Goal: Book appointment/travel/reservation

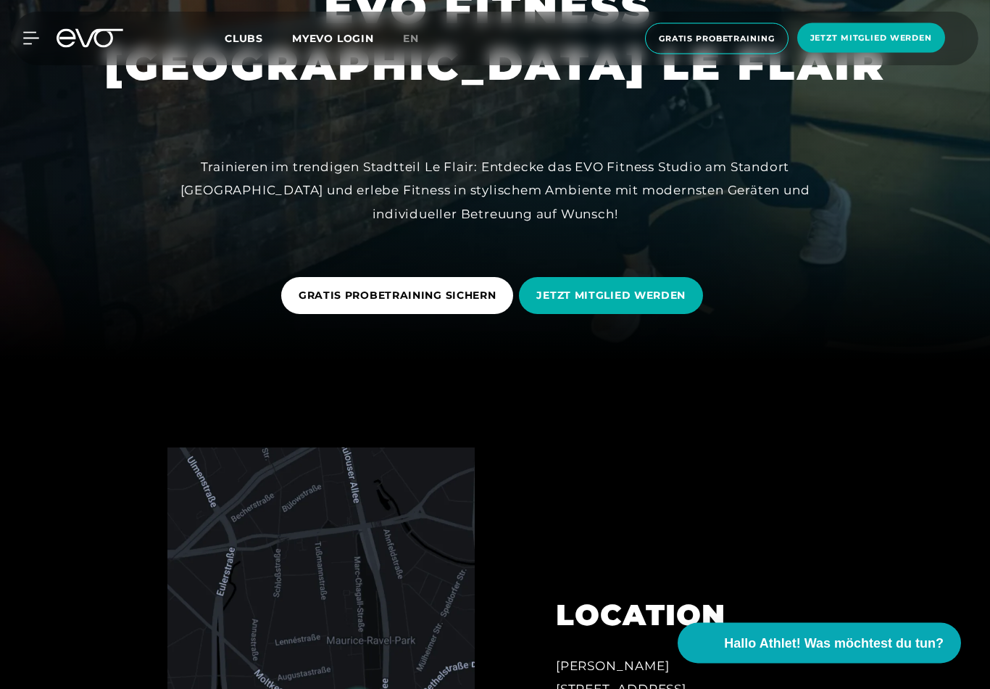
scroll to position [306, 0]
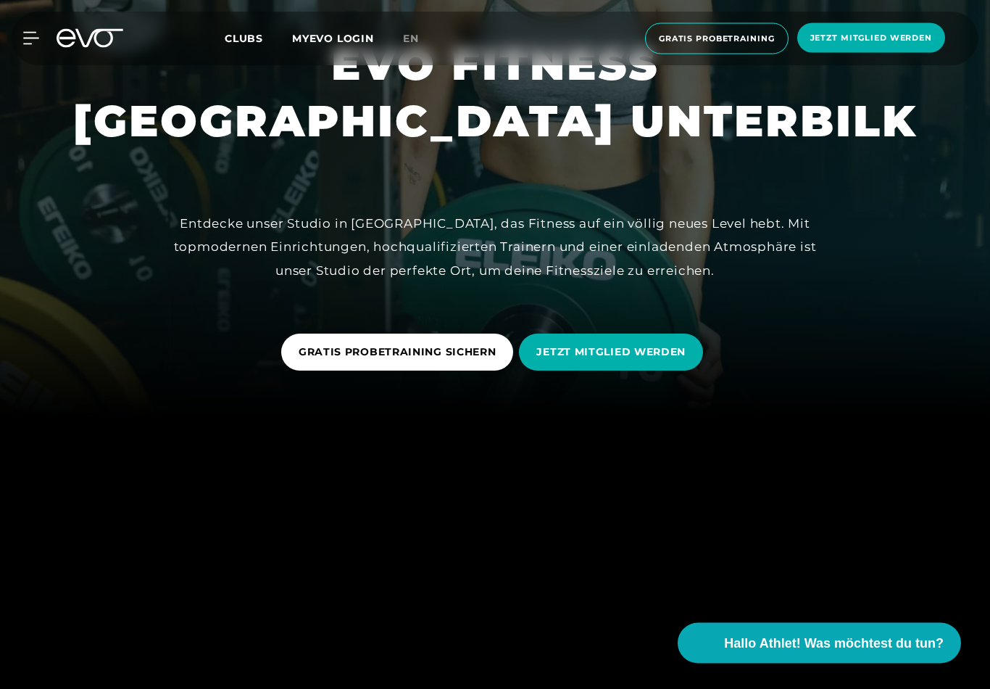
scroll to position [273, 0]
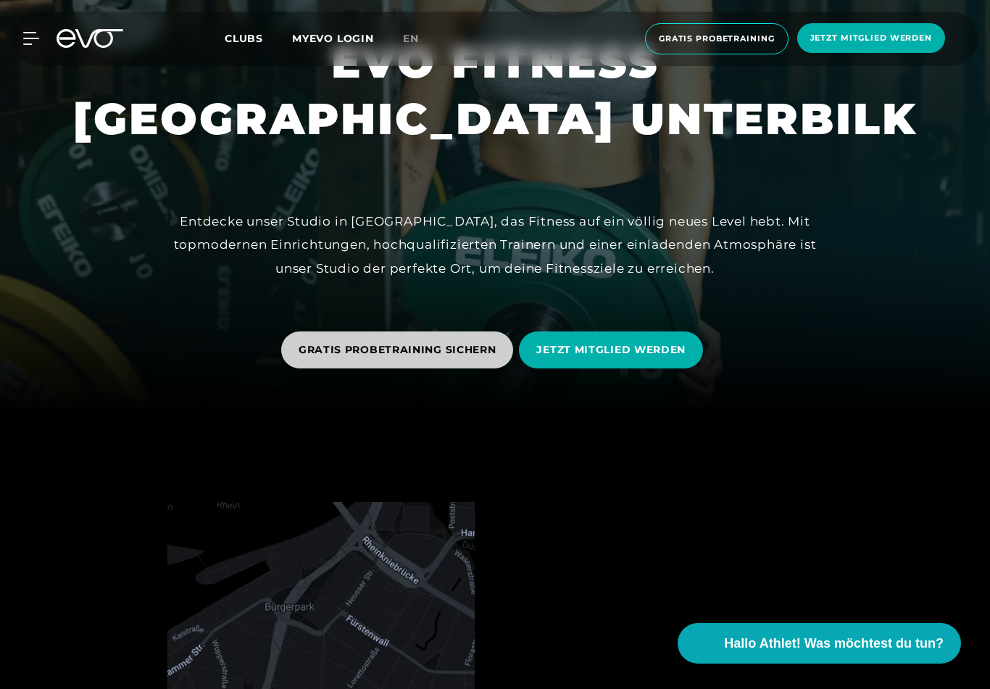
click at [447, 357] on span "GRATIS PROBETRAINING SICHERN" at bounding box center [398, 349] width 198 height 15
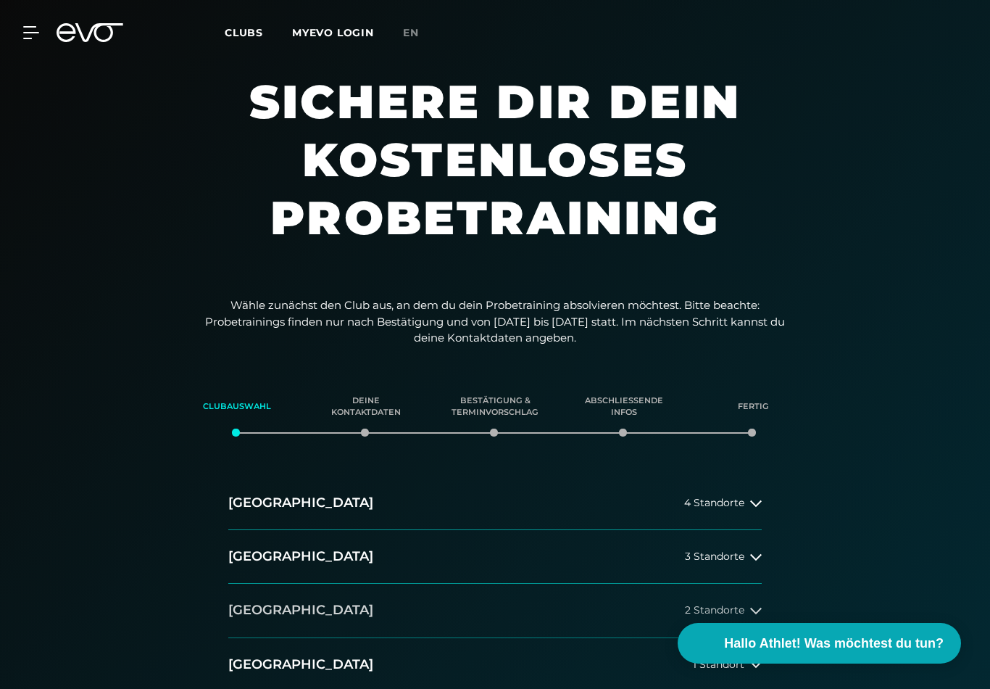
click at [568, 616] on button "[GEOGRAPHIC_DATA] 2 Standorte" at bounding box center [494, 610] width 533 height 54
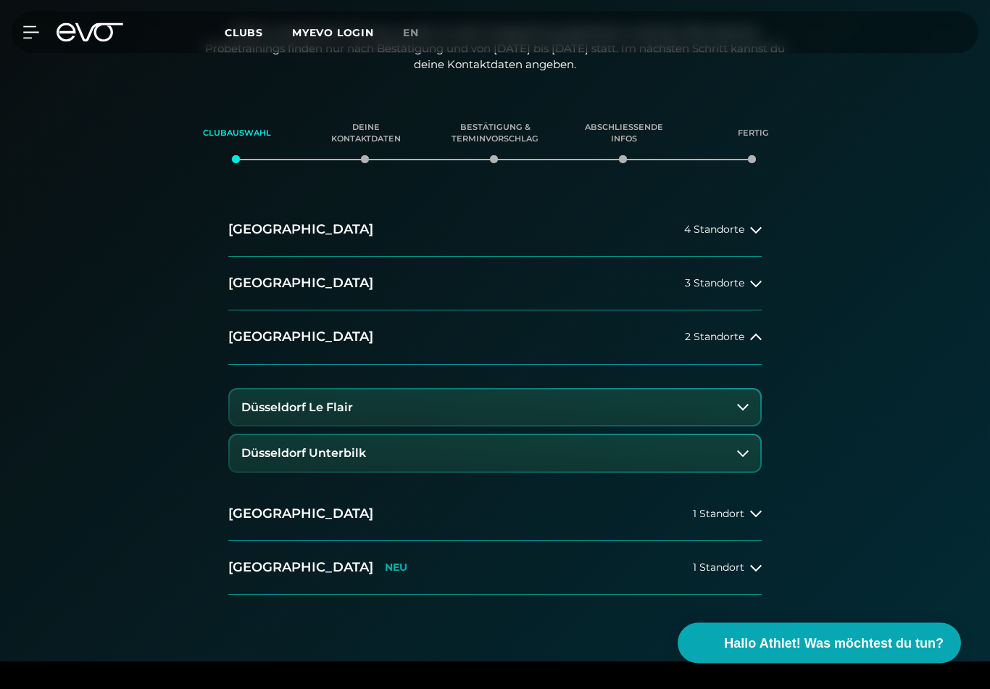
click at [531, 452] on button "Düsseldorf Unterbilk" at bounding box center [495, 454] width 531 height 36
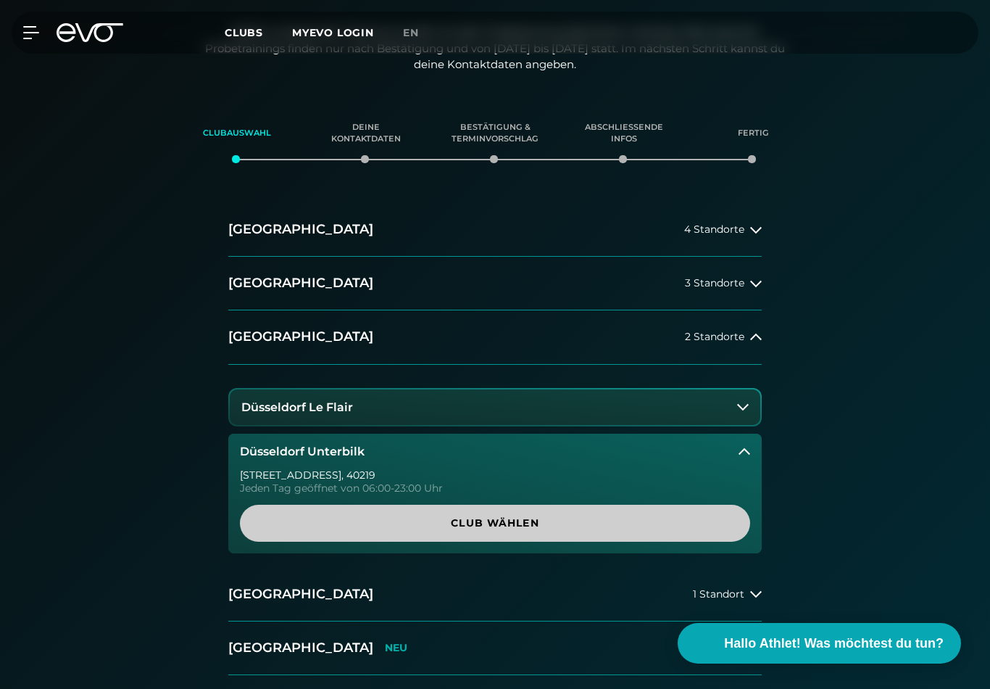
click at [565, 523] on span "Club wählen" at bounding box center [494, 522] width 475 height 15
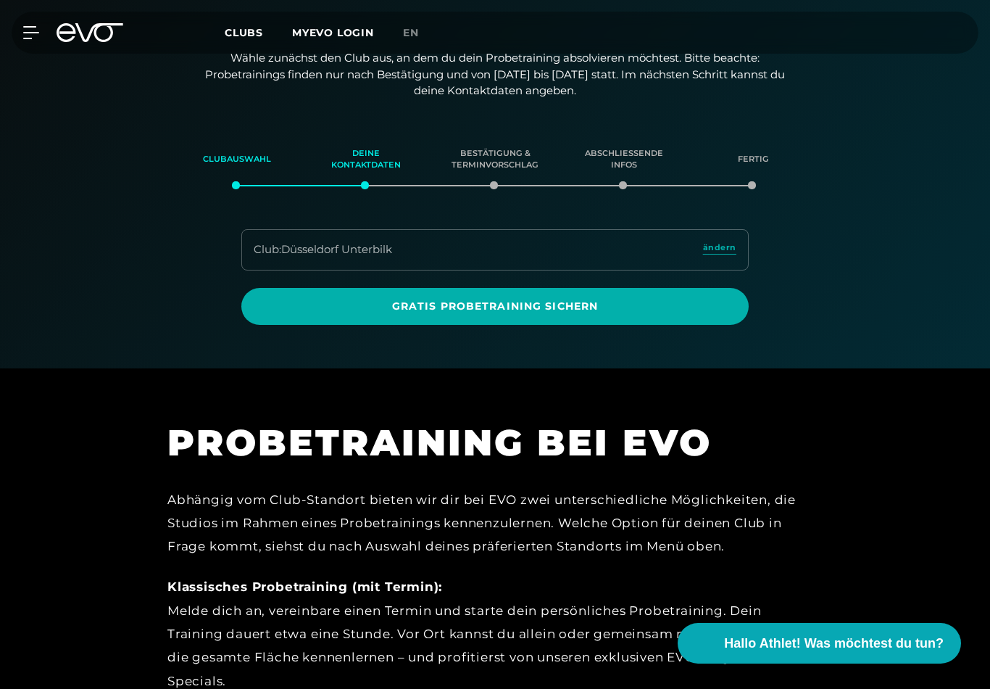
scroll to position [246, 0]
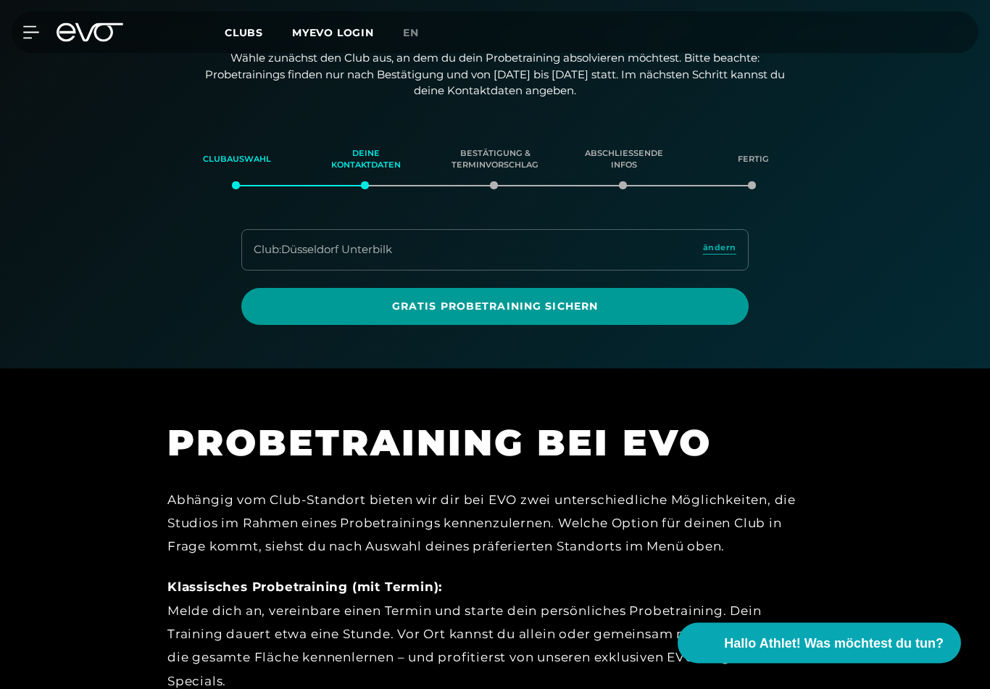
click at [400, 304] on span "Gratis Probetraining sichern" at bounding box center [495, 306] width 473 height 15
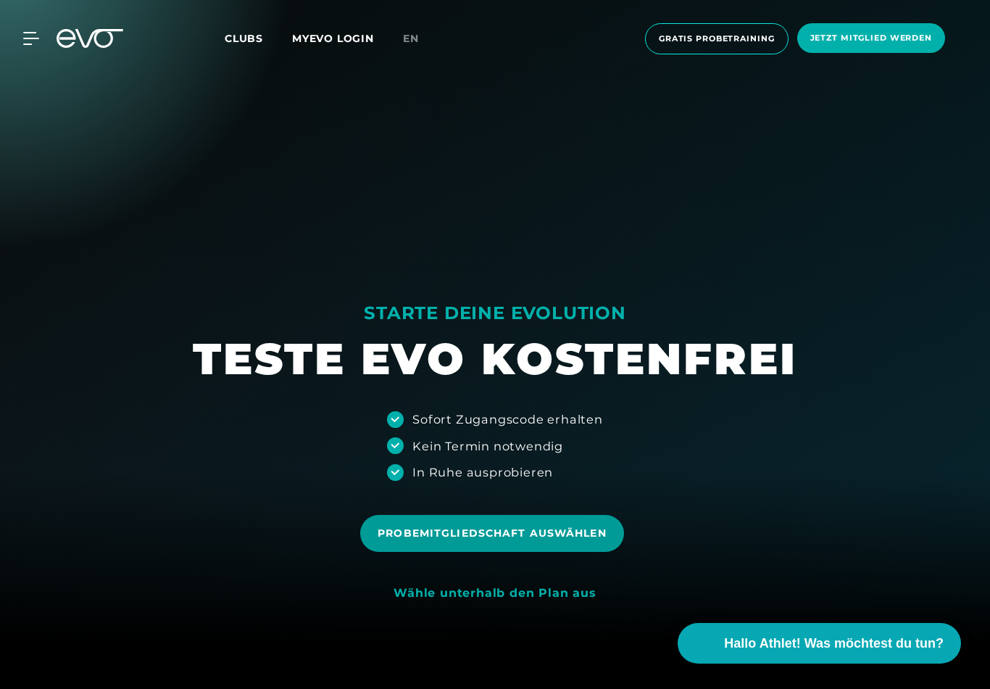
click at [577, 552] on span "Probemitgliedschaft auswählen" at bounding box center [491, 533] width 263 height 37
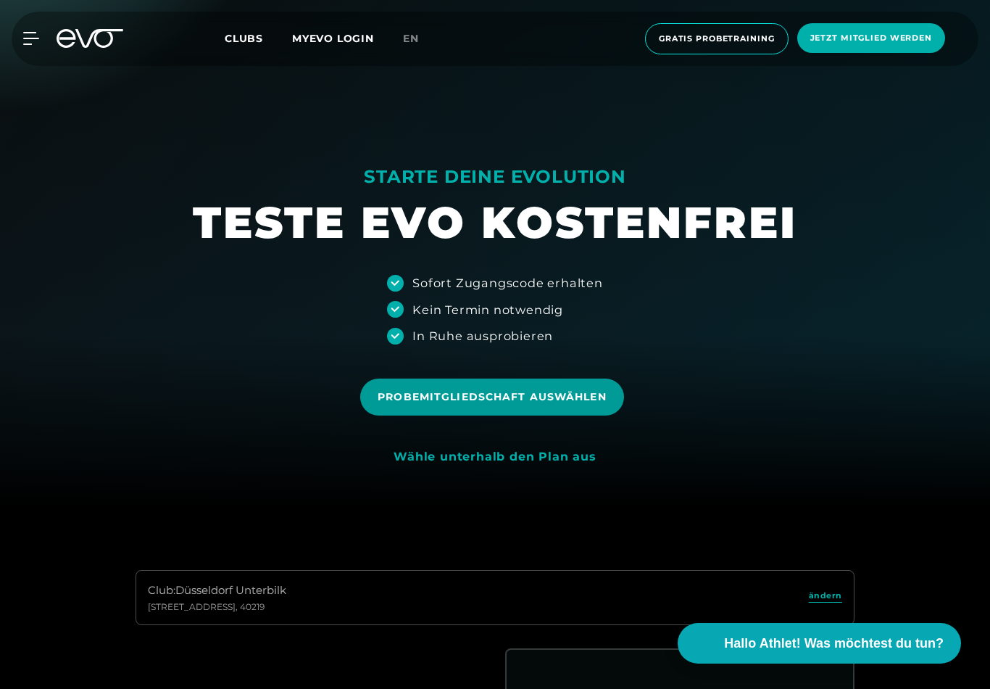
click at [511, 404] on span "Probemitgliedschaft auswählen" at bounding box center [492, 396] width 228 height 15
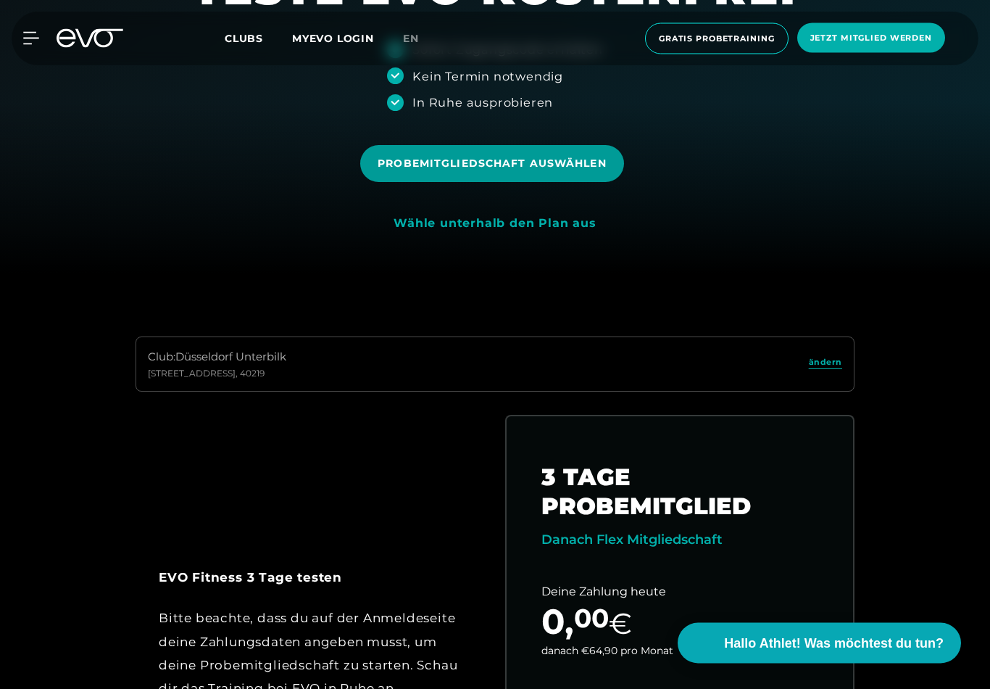
scroll to position [446, 0]
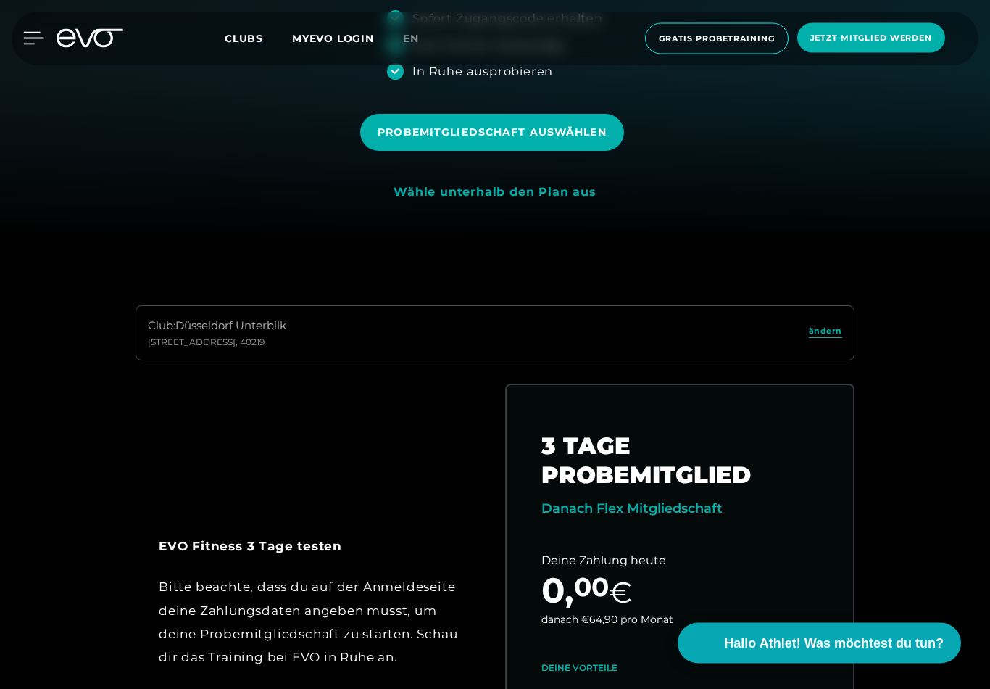
click at [37, 34] on icon at bounding box center [33, 38] width 21 height 13
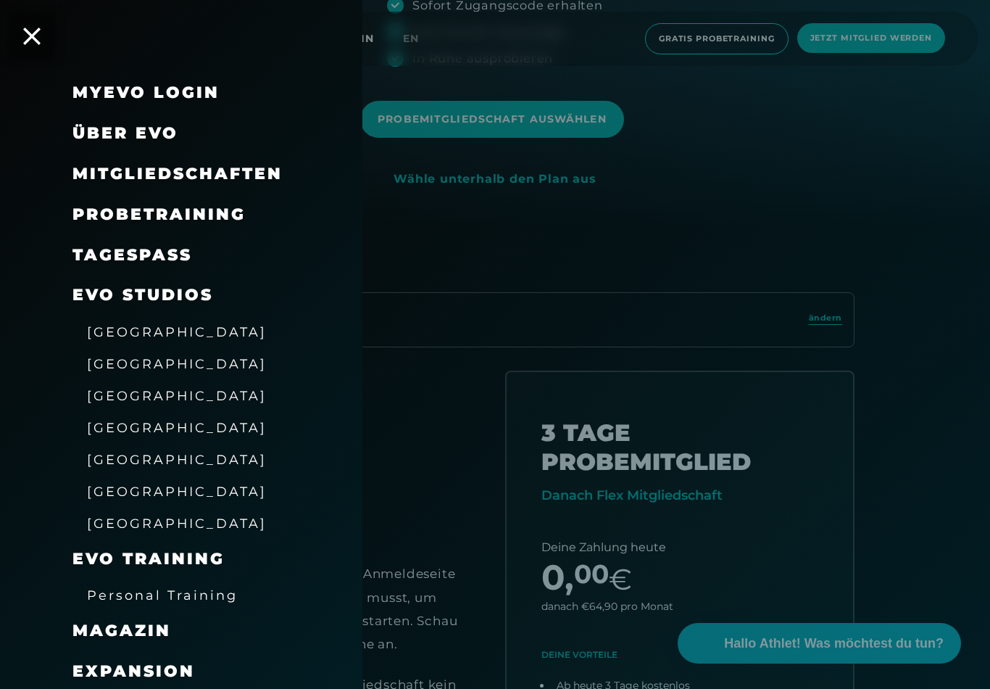
scroll to position [470, 0]
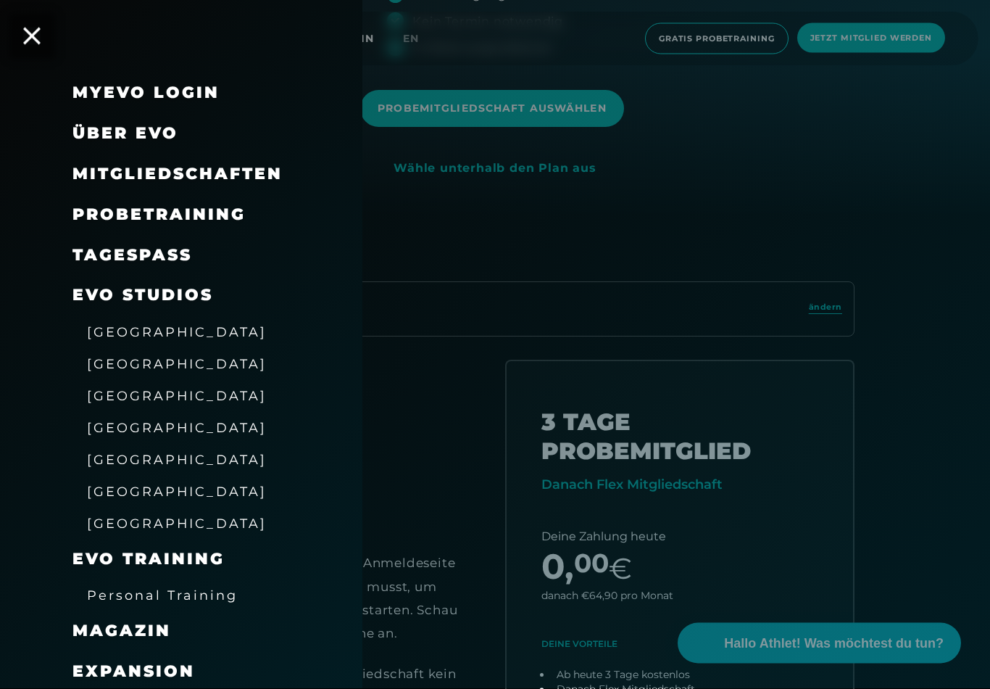
click at [109, 454] on span "[GEOGRAPHIC_DATA]" at bounding box center [177, 459] width 180 height 15
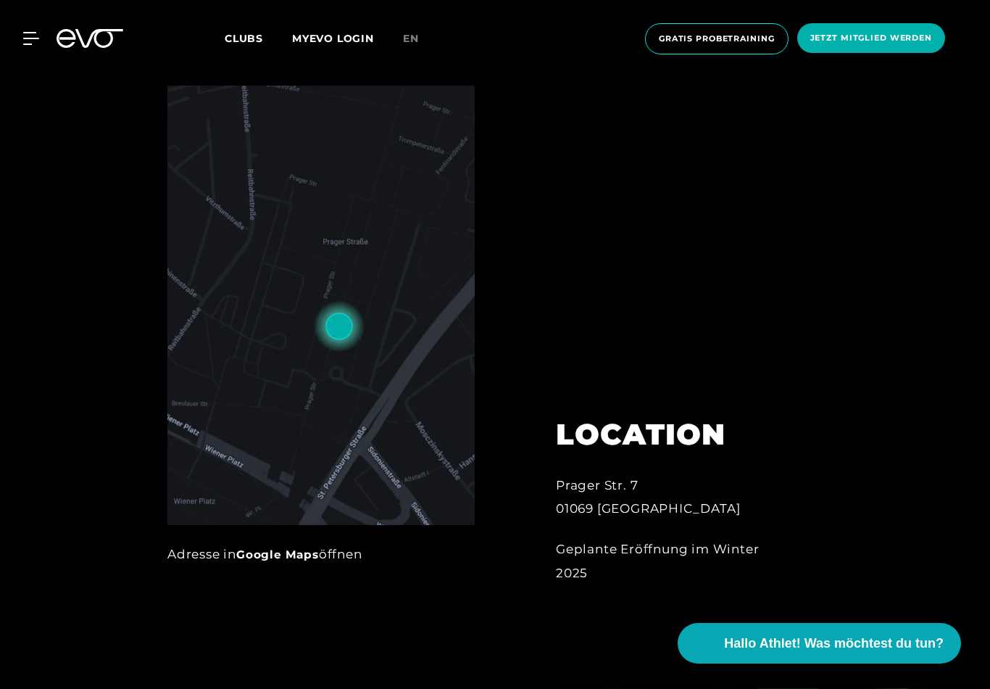
scroll to position [689, 0]
click at [280, 562] on link "Google Maps" at bounding box center [277, 555] width 83 height 14
